Goal: Complete application form

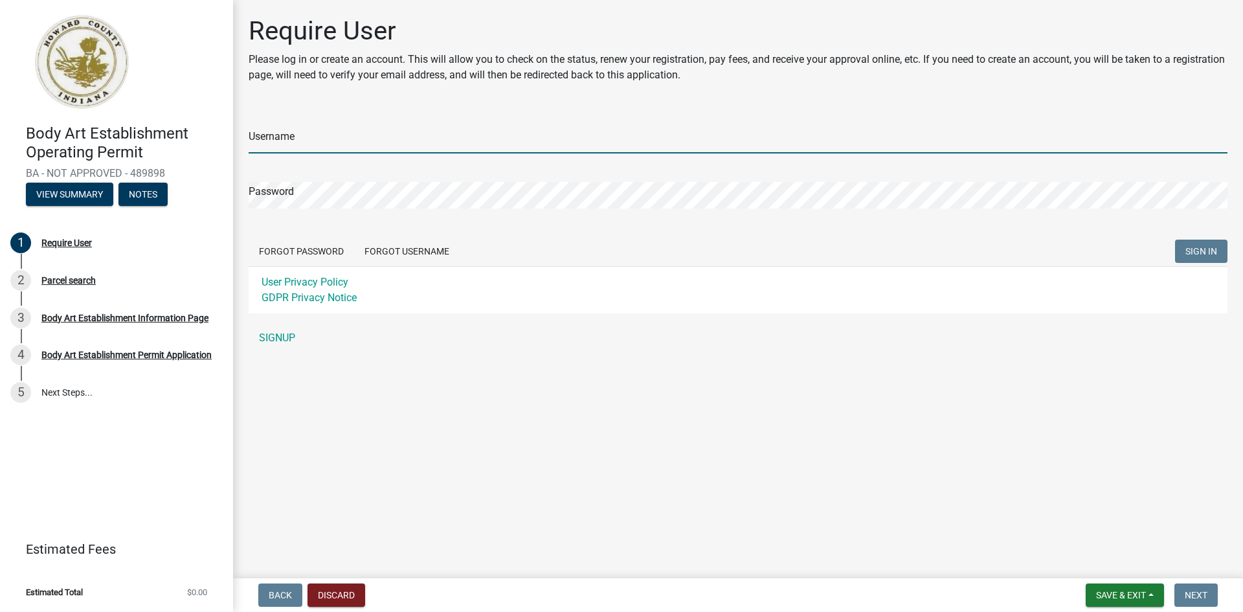
click at [316, 137] on input "Username" at bounding box center [738, 140] width 979 height 27
type input "[EMAIL_ADDRESS][DOMAIN_NAME]"
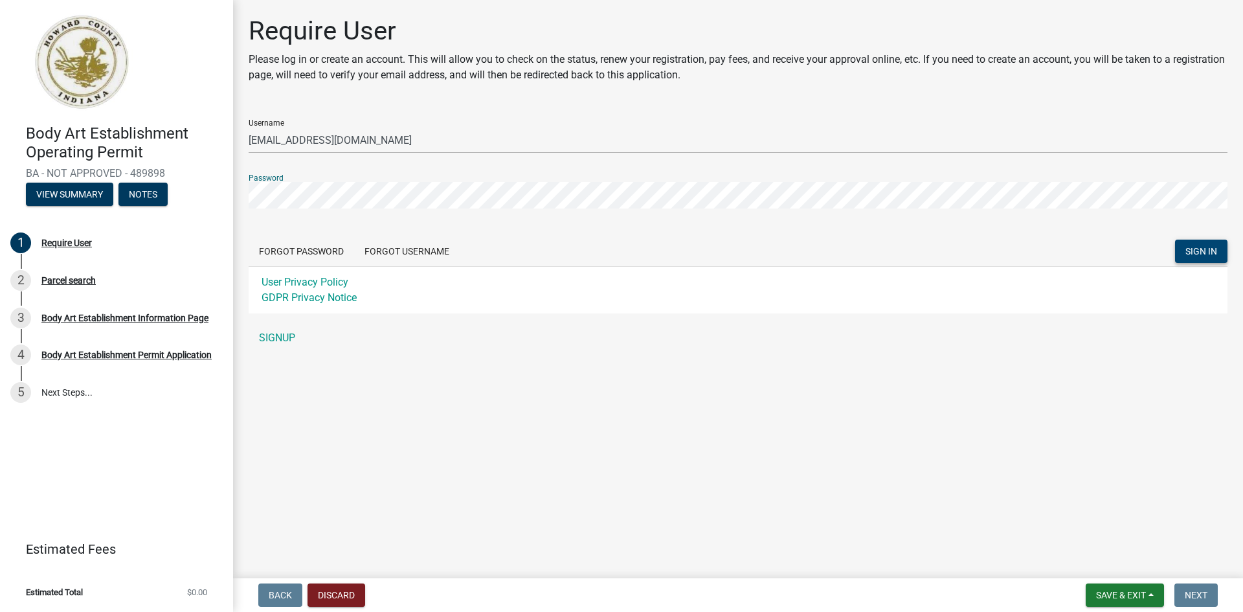
click at [1208, 250] on span "SIGN IN" at bounding box center [1202, 251] width 32 height 10
click at [282, 335] on link "SIGNUP" at bounding box center [738, 338] width 979 height 26
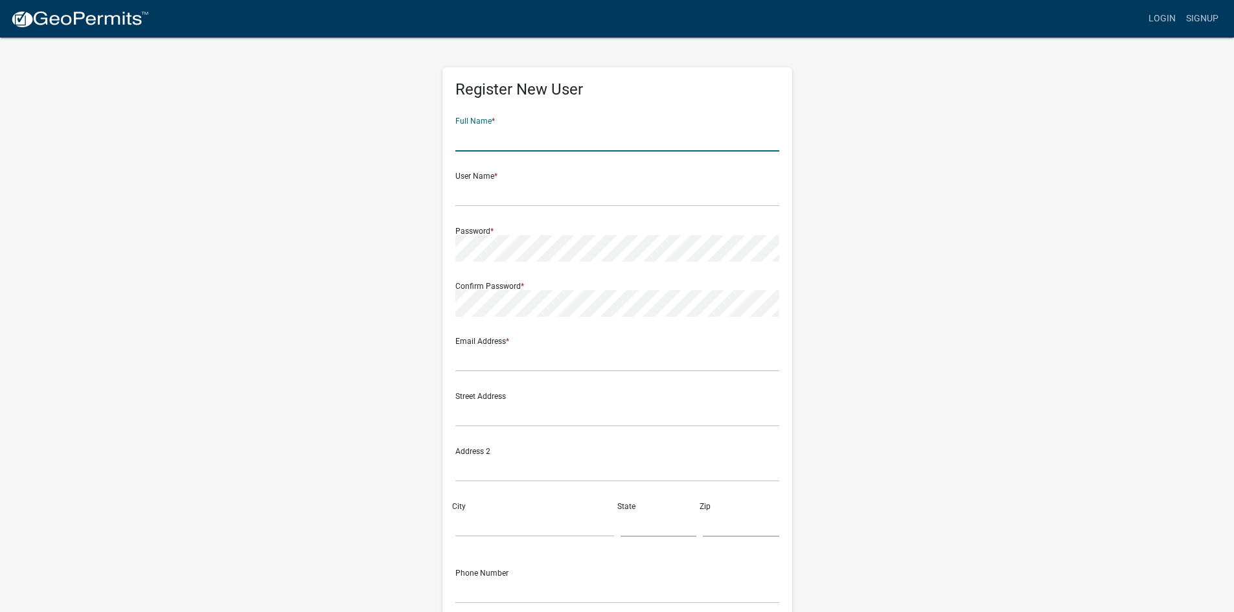
click at [493, 142] on input "text" at bounding box center [617, 138] width 324 height 27
type input "[PERSON_NAME]"
click at [517, 199] on input "text" at bounding box center [617, 193] width 324 height 27
type input "M"
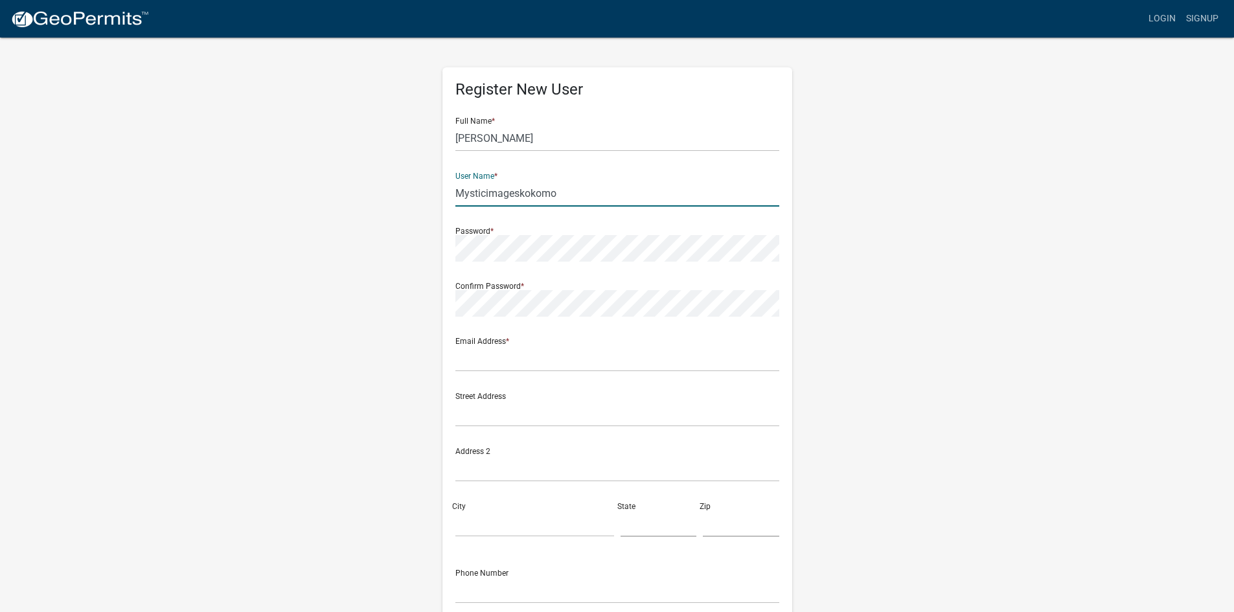
type input "Mysticimageskokomo"
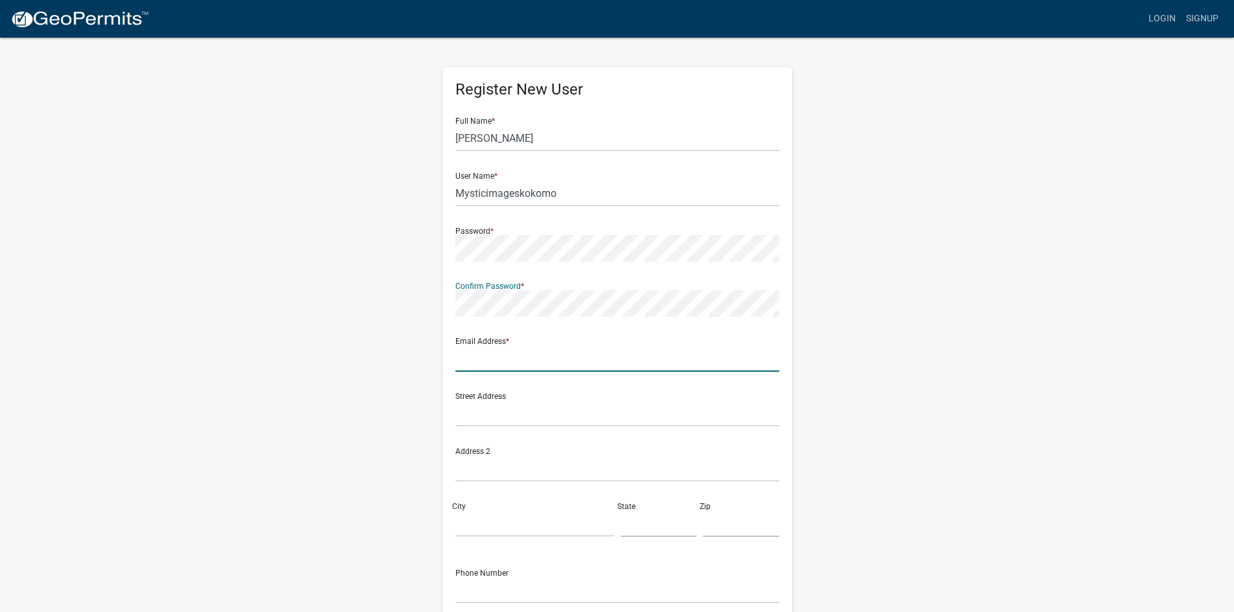
click at [482, 361] on input "text" at bounding box center [617, 358] width 324 height 27
type input "[EMAIL_ADDRESS][DOMAIN_NAME]"
click at [503, 416] on input "text" at bounding box center [617, 413] width 324 height 27
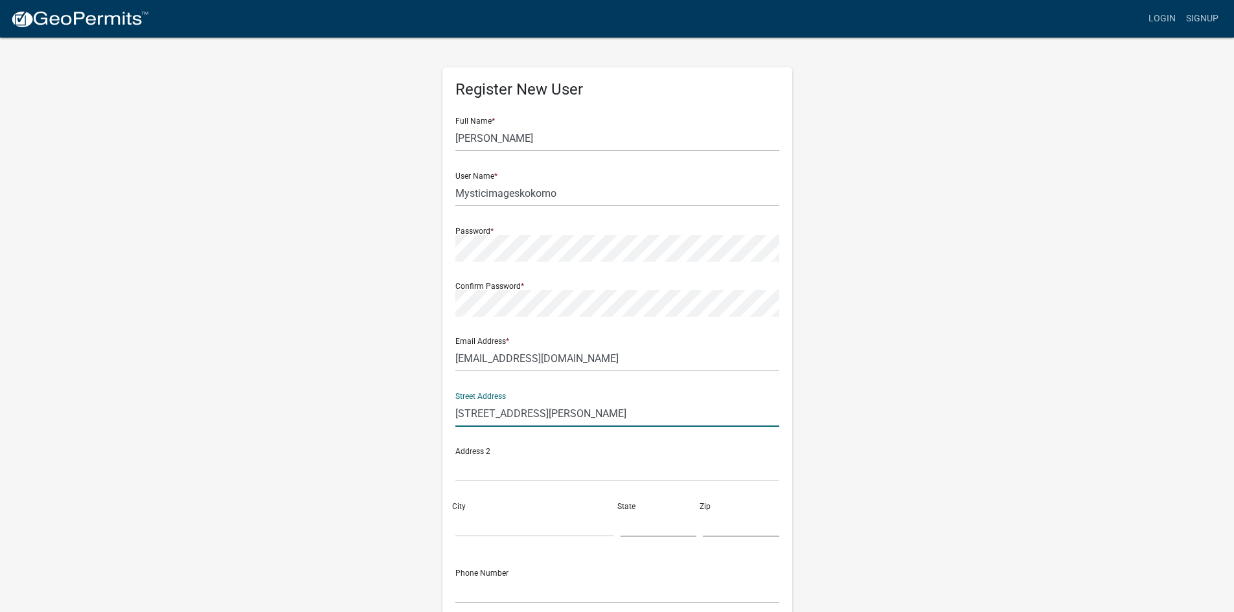
type input "[STREET_ADDRESS][PERSON_NAME]"
click at [482, 527] on input "City" at bounding box center [534, 523] width 159 height 27
type input "Kokomo"
click at [635, 528] on input "text" at bounding box center [658, 523] width 76 height 27
type input "IN"
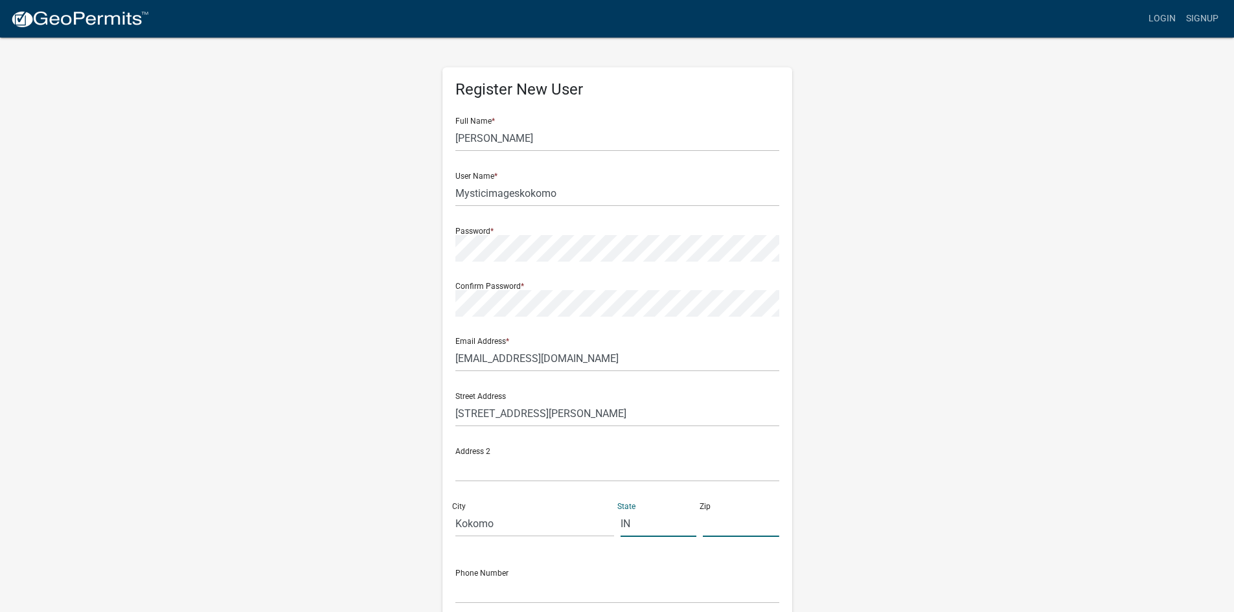
click at [732, 527] on input "text" at bounding box center [741, 523] width 76 height 27
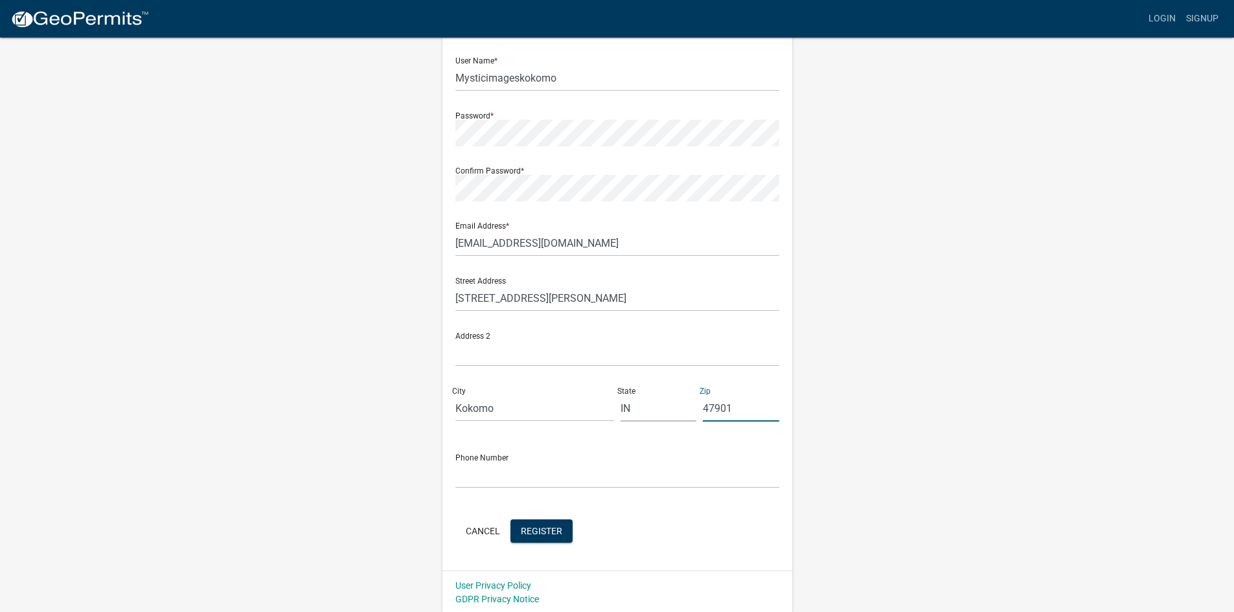
scroll to position [117, 0]
type input "47901"
click at [512, 479] on input "text" at bounding box center [617, 473] width 324 height 27
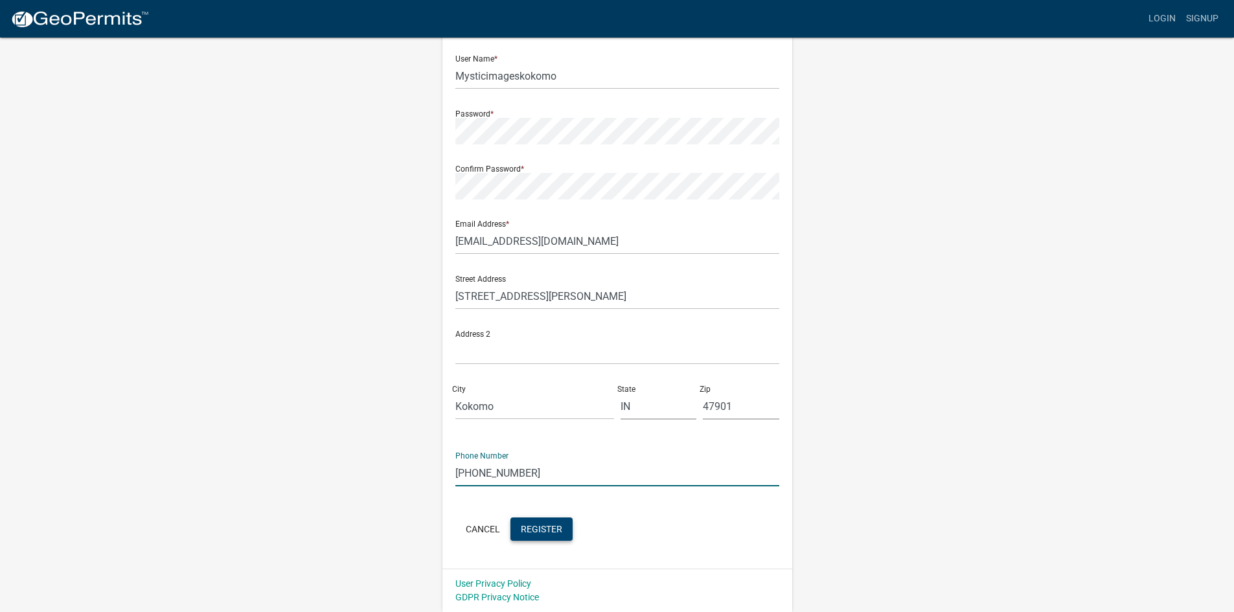
type input "[PHONE_NUMBER]"
click at [534, 525] on span "Register" at bounding box center [541, 528] width 41 height 10
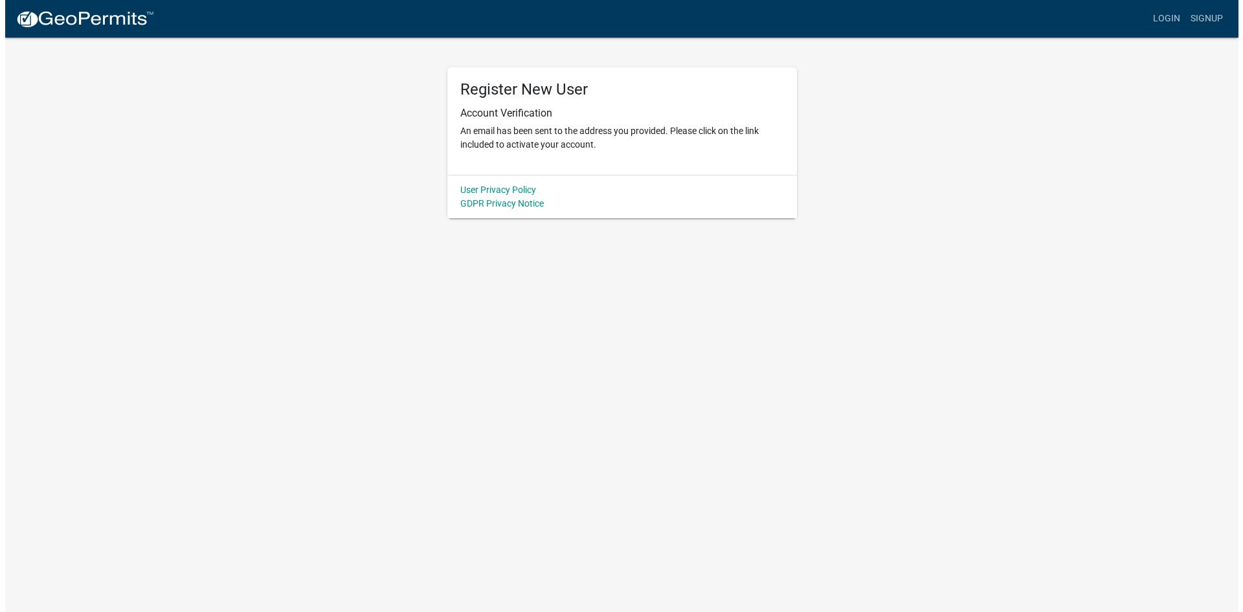
scroll to position [0, 0]
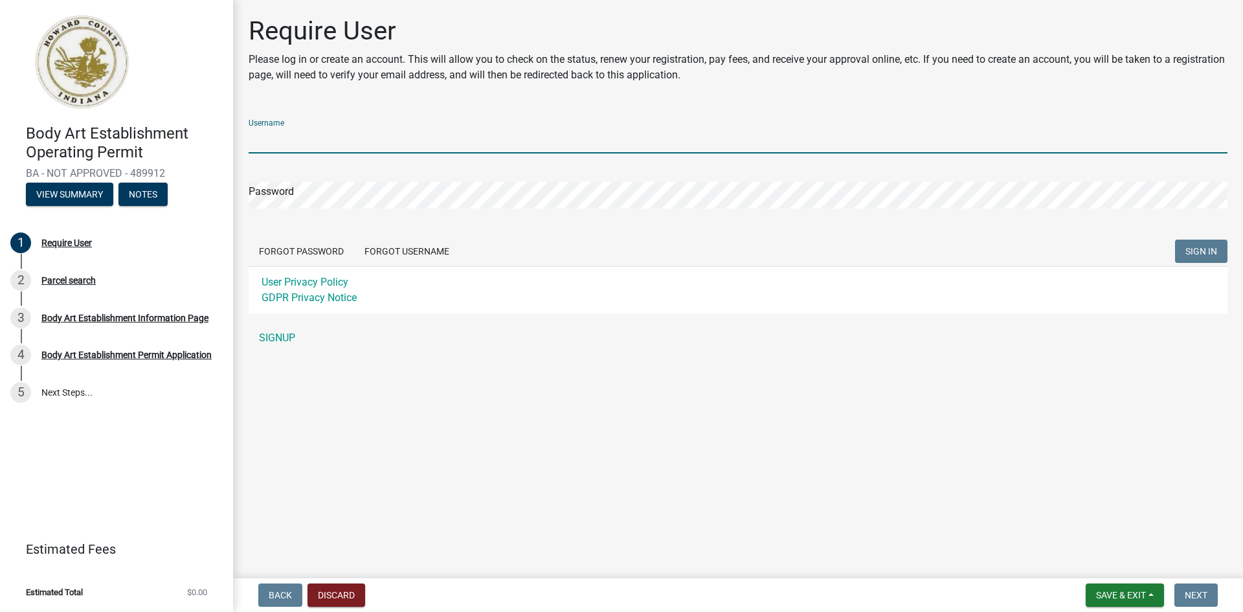
click at [344, 142] on input "Username" at bounding box center [738, 140] width 979 height 27
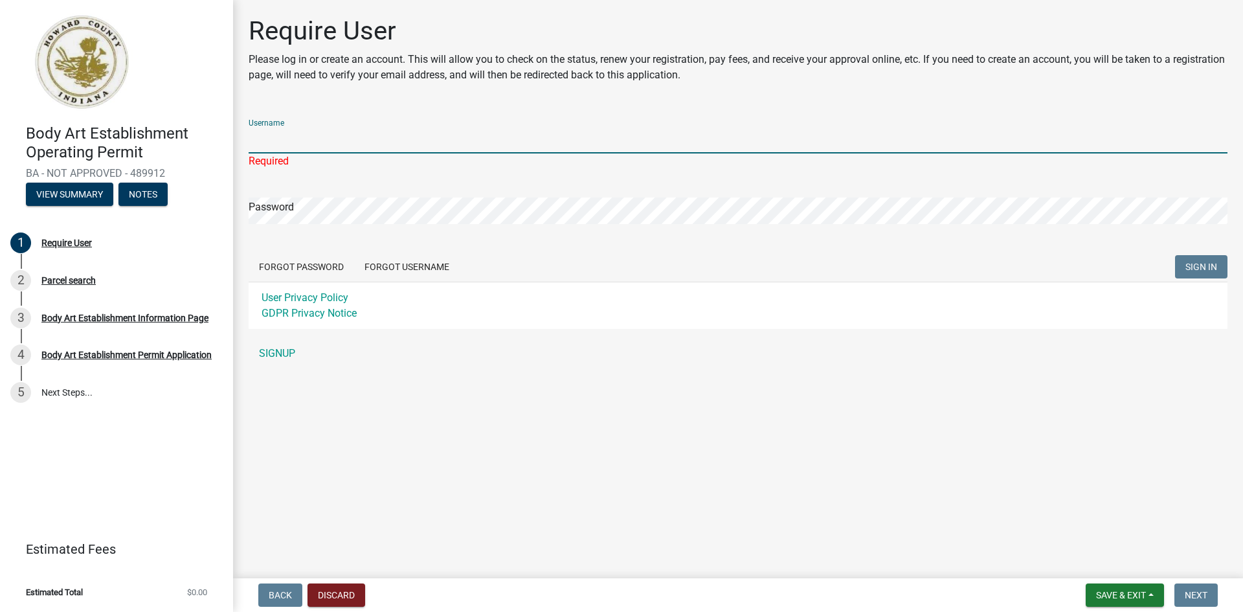
type input "Mysticimageskokomo"
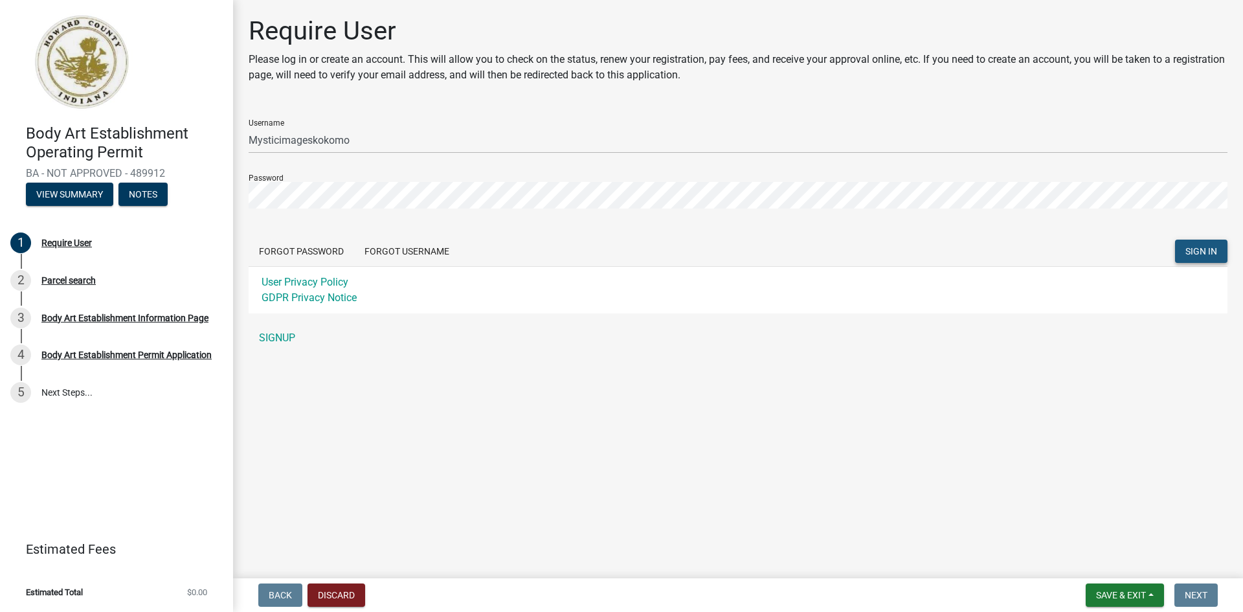
click at [1205, 251] on span "SIGN IN" at bounding box center [1202, 251] width 32 height 10
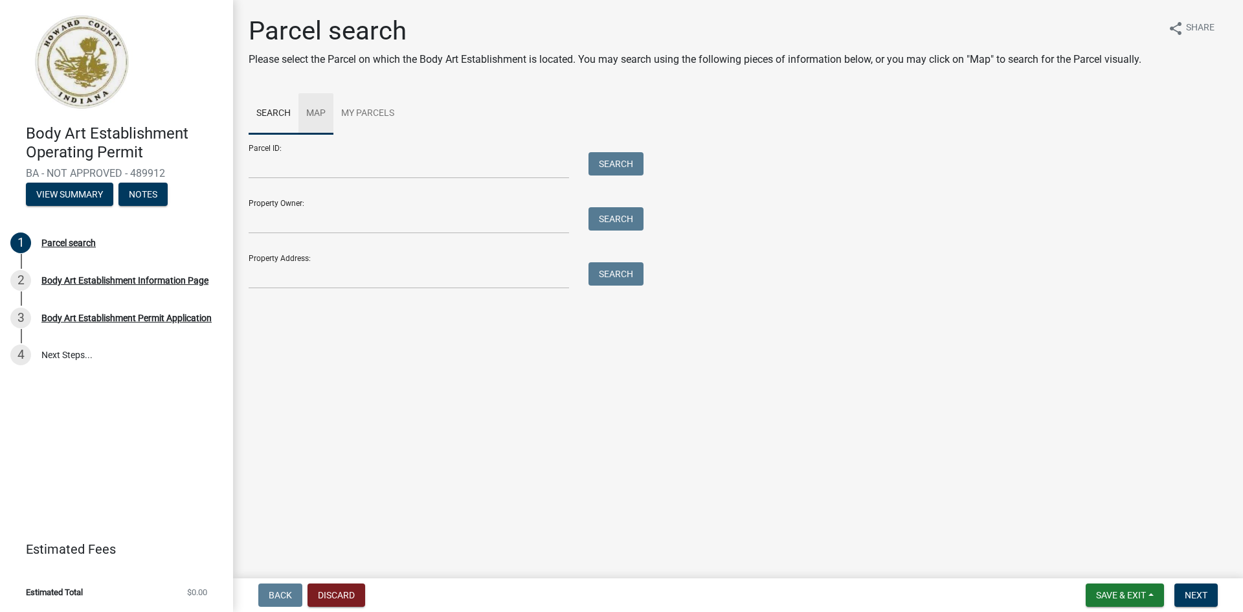
click at [316, 109] on link "Map" at bounding box center [316, 113] width 35 height 41
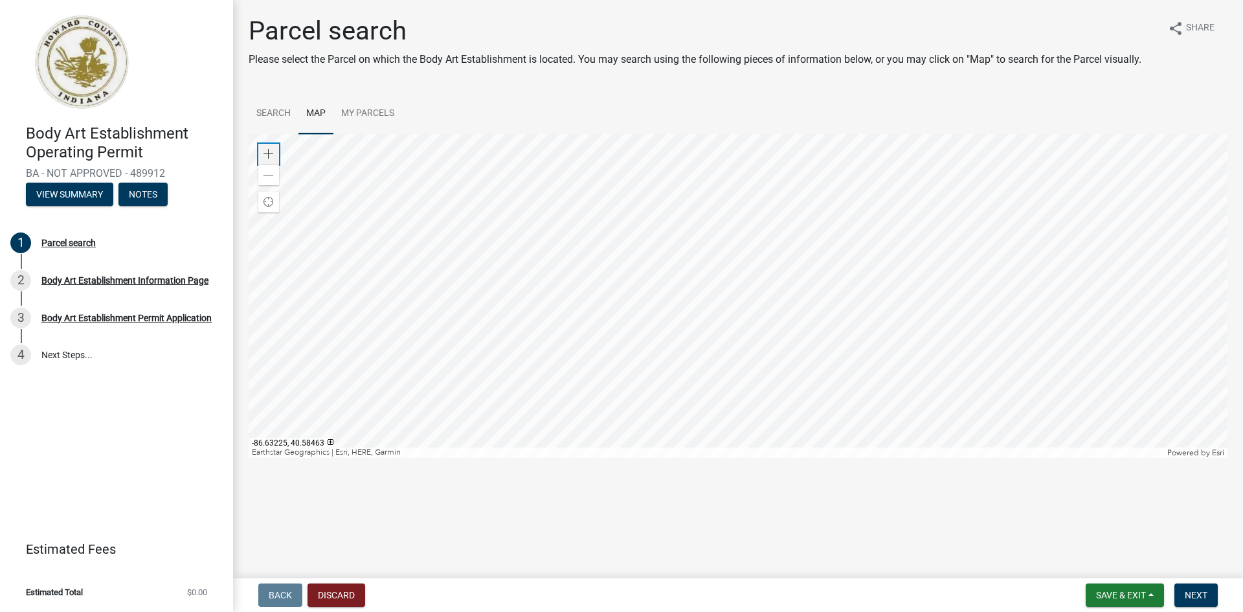
click at [268, 152] on span at bounding box center [269, 154] width 10 height 10
click at [269, 152] on span at bounding box center [269, 154] width 10 height 10
click at [634, 356] on div at bounding box center [738, 296] width 979 height 324
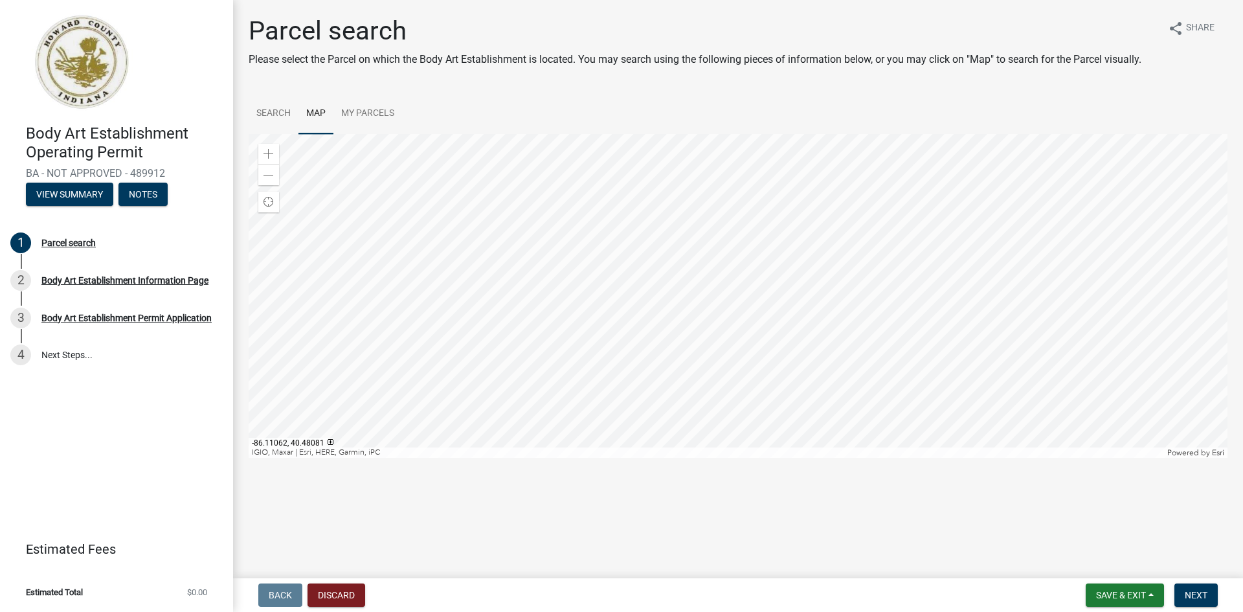
click at [596, 286] on div at bounding box center [738, 296] width 979 height 324
click at [272, 155] on span at bounding box center [269, 154] width 10 height 10
click at [548, 258] on div at bounding box center [738, 296] width 979 height 324
click at [270, 149] on span at bounding box center [269, 154] width 10 height 10
click at [534, 313] on div at bounding box center [738, 296] width 979 height 324
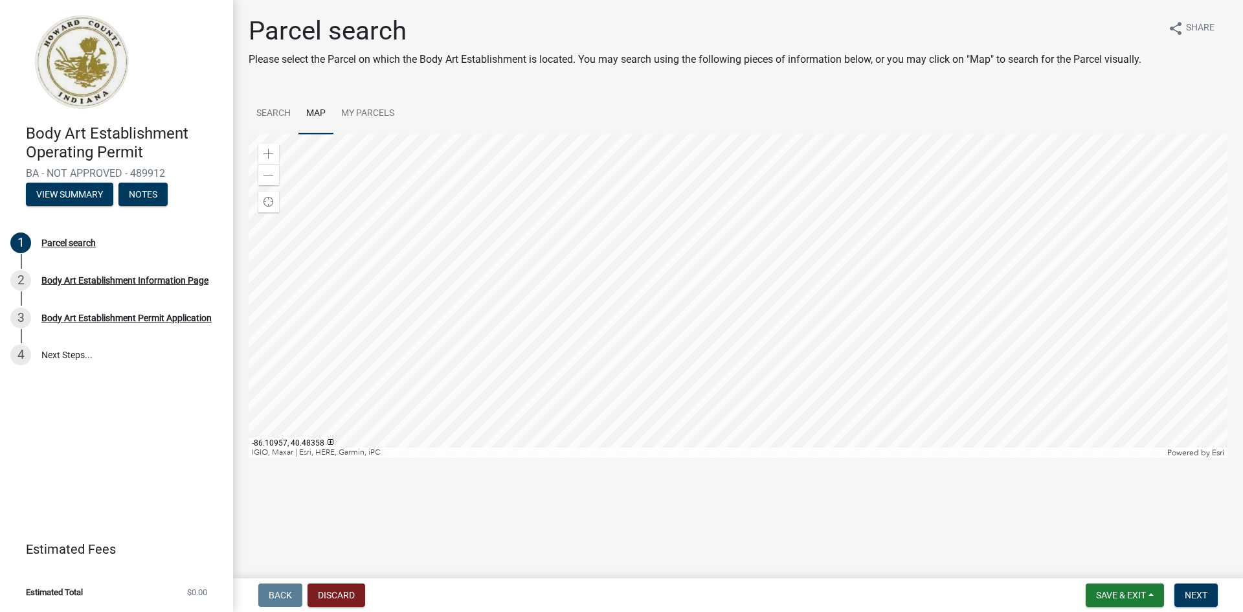
click at [413, 223] on div at bounding box center [738, 296] width 979 height 324
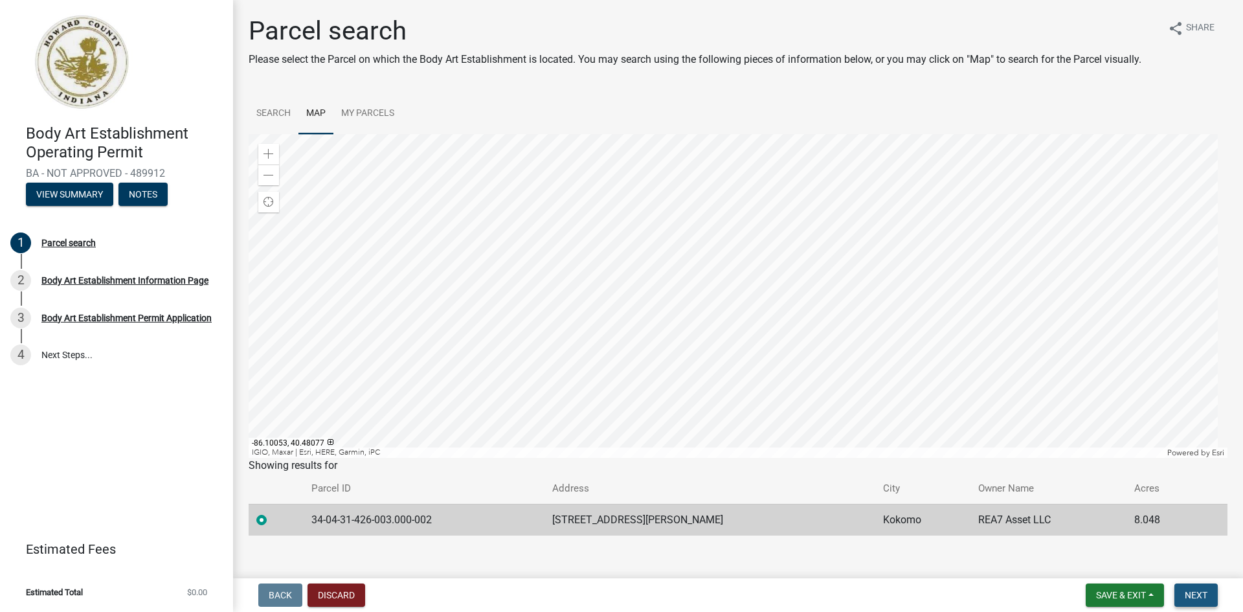
click at [1198, 593] on span "Next" at bounding box center [1196, 595] width 23 height 10
